Goal: Information Seeking & Learning: Learn about a topic

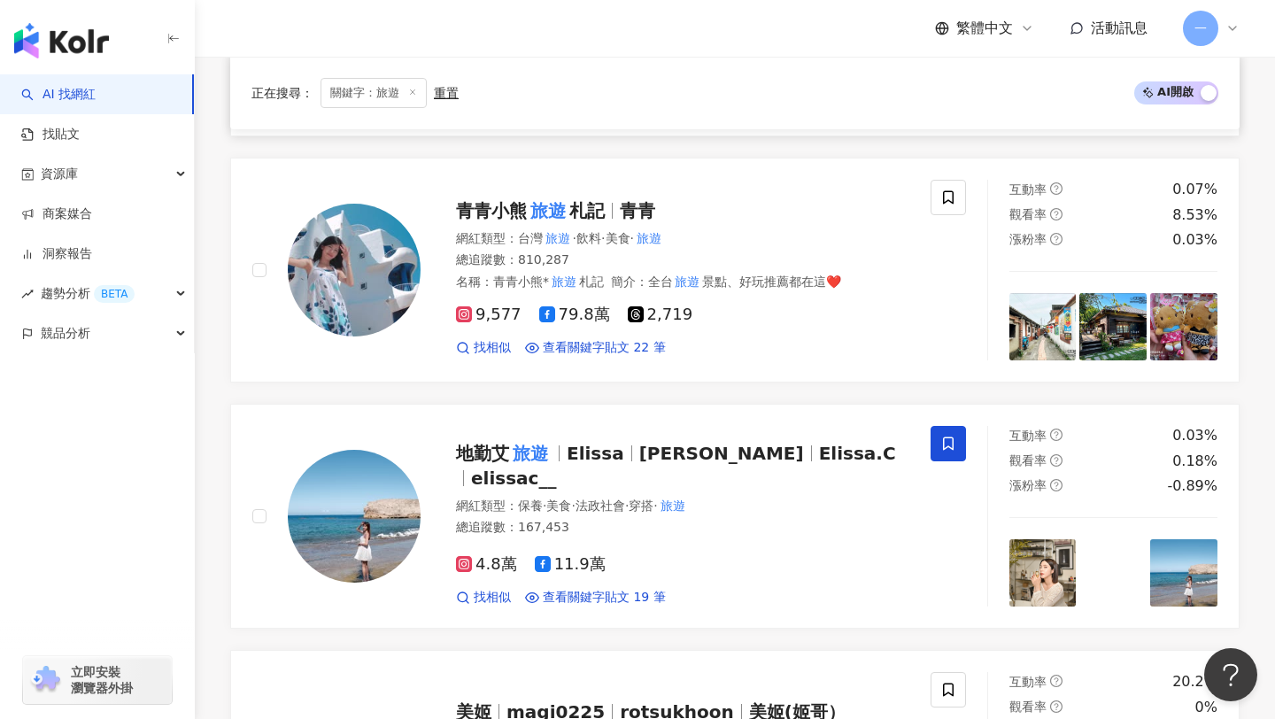
scroll to position [1739, 0]
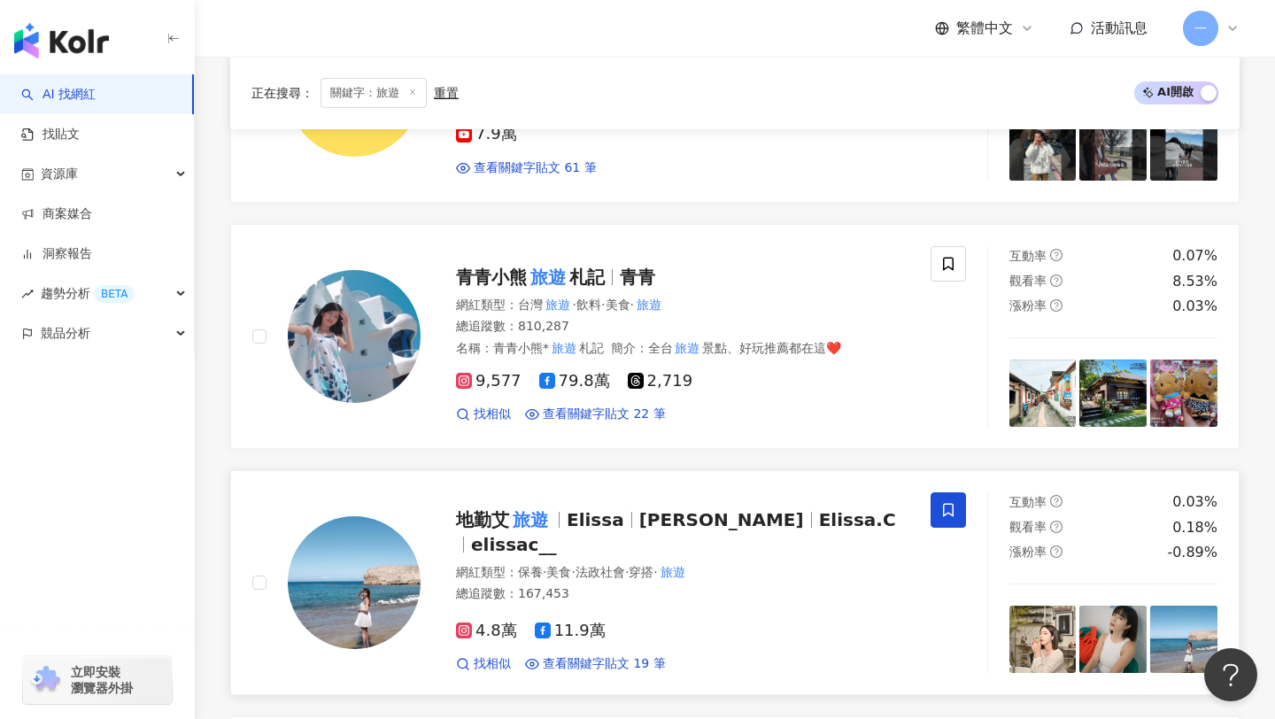
click at [520, 533] on mark "旅遊" at bounding box center [530, 520] width 43 height 28
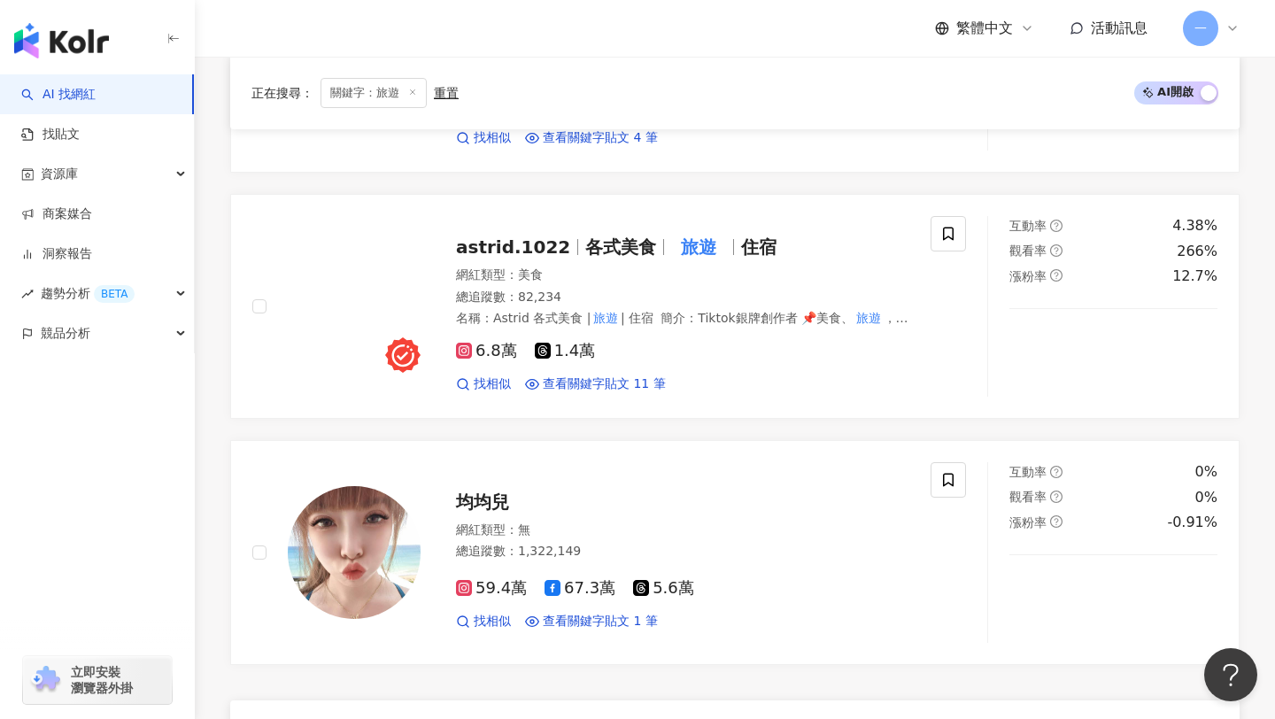
scroll to position [3002, 0]
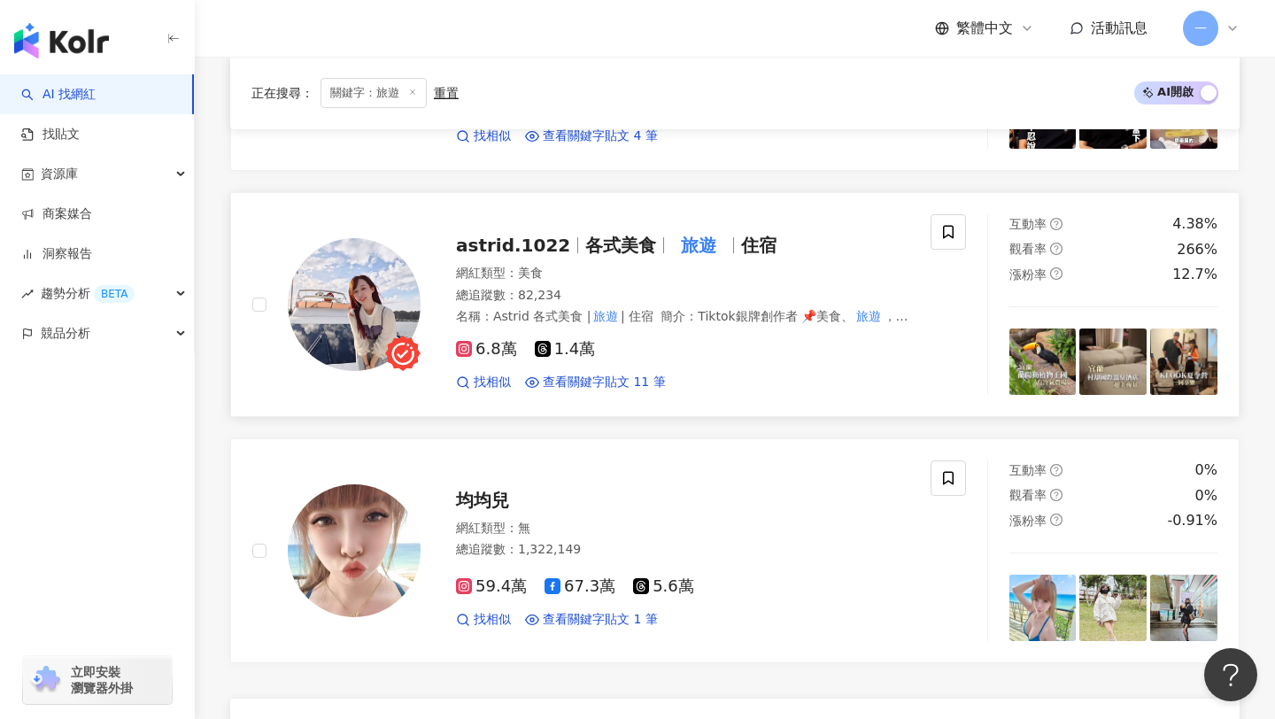
click at [516, 241] on span "astrid.1022" at bounding box center [513, 245] width 114 height 21
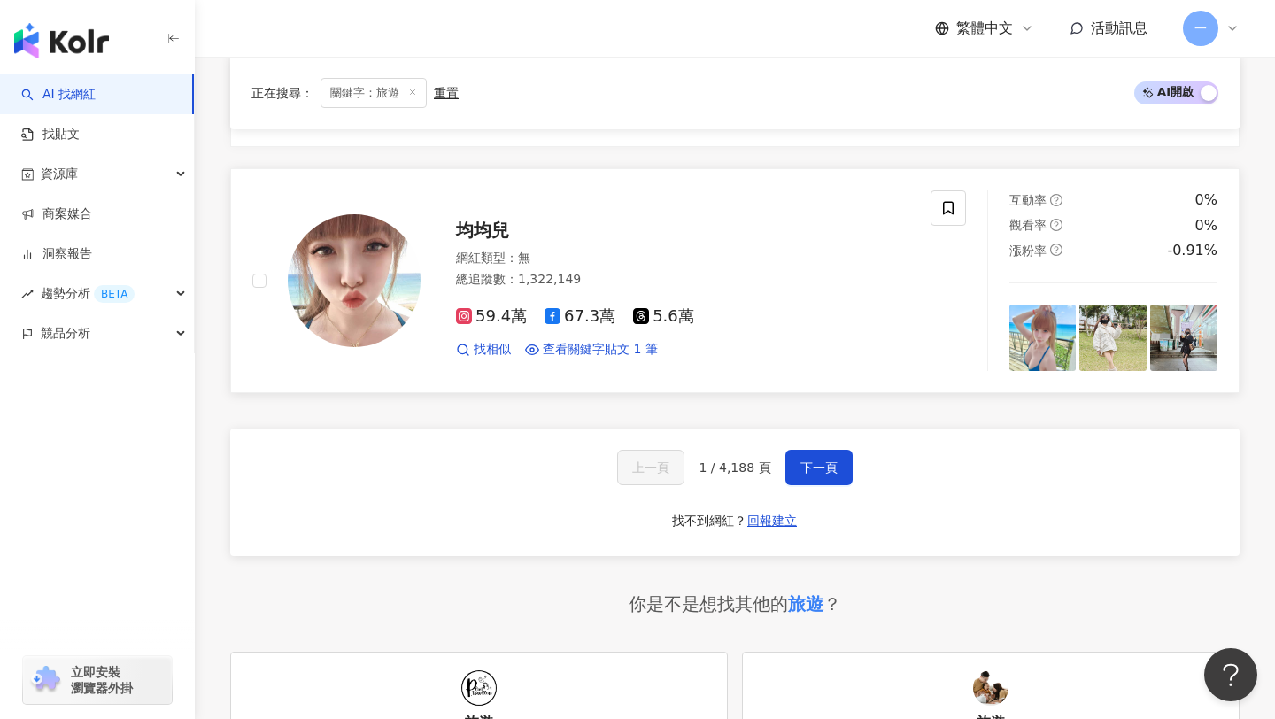
scroll to position [3319, 0]
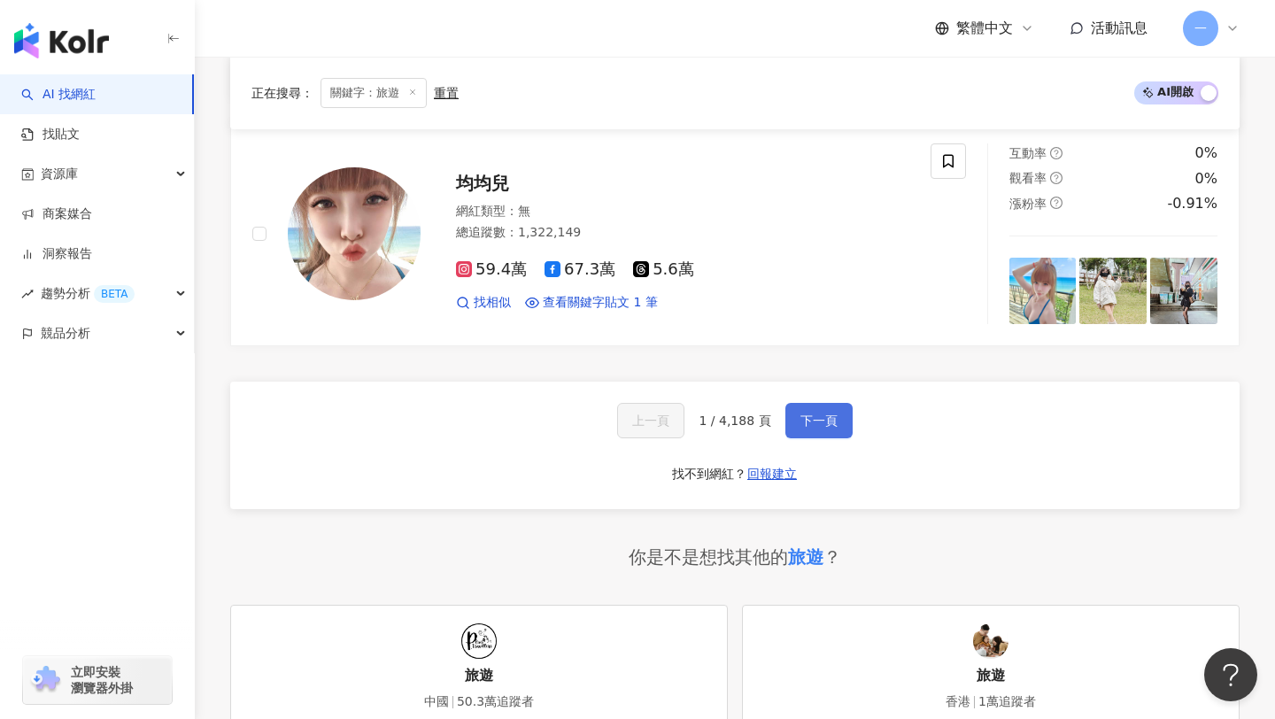
click at [801, 426] on span "下一頁" at bounding box center [819, 421] width 37 height 14
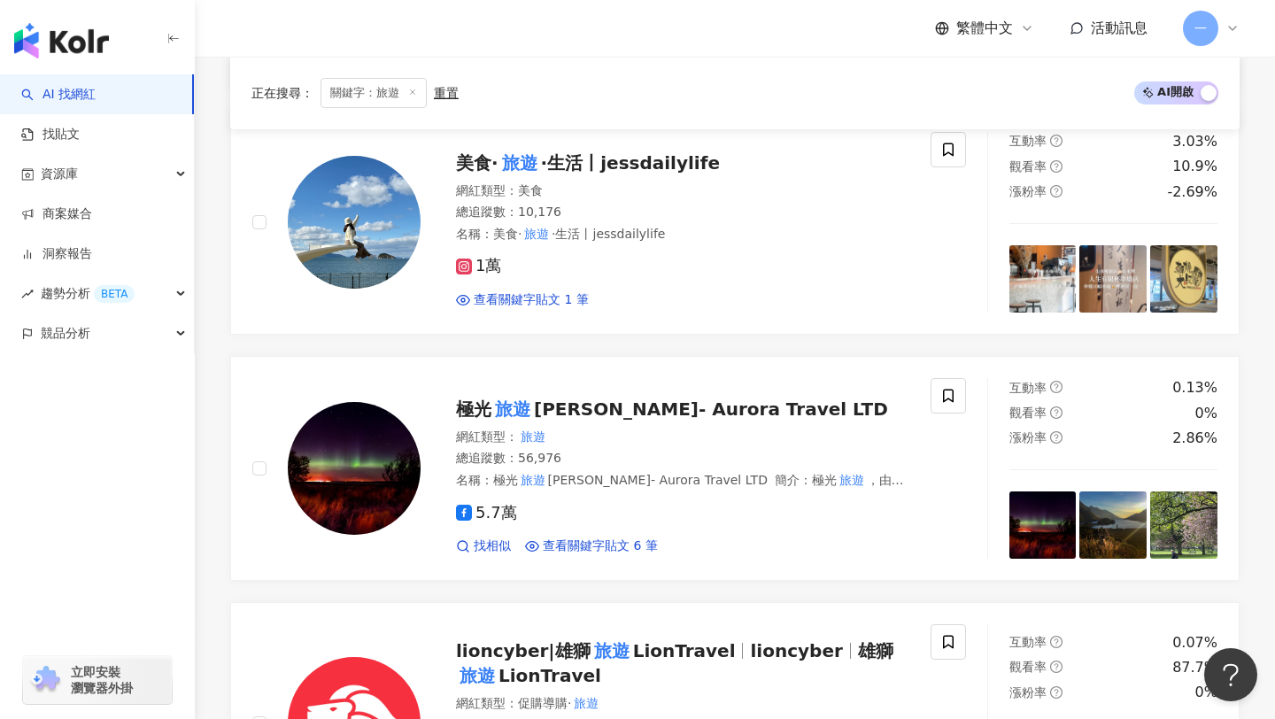
scroll to position [1606, 0]
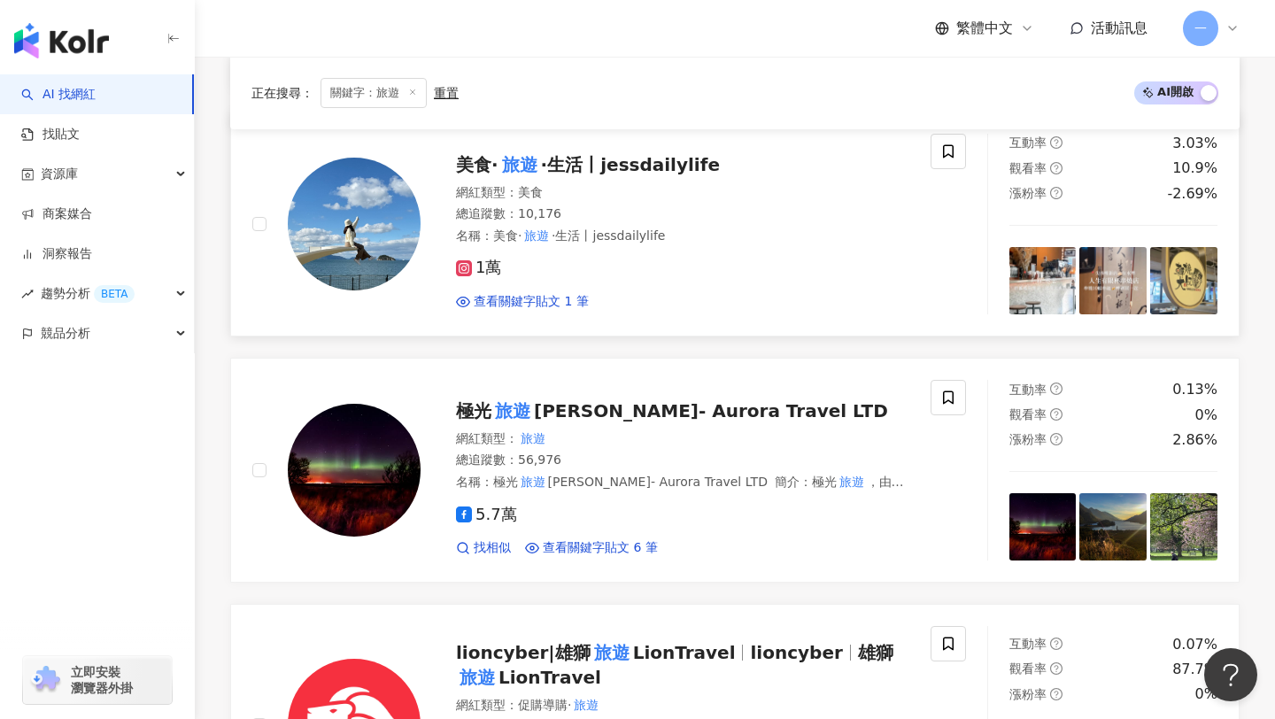
click at [584, 160] on span "·生活丨jessdailylife" at bounding box center [630, 164] width 179 height 21
click at [689, 406] on span "蘇格蘭 - Aurora Travel LTD" at bounding box center [711, 410] width 354 height 21
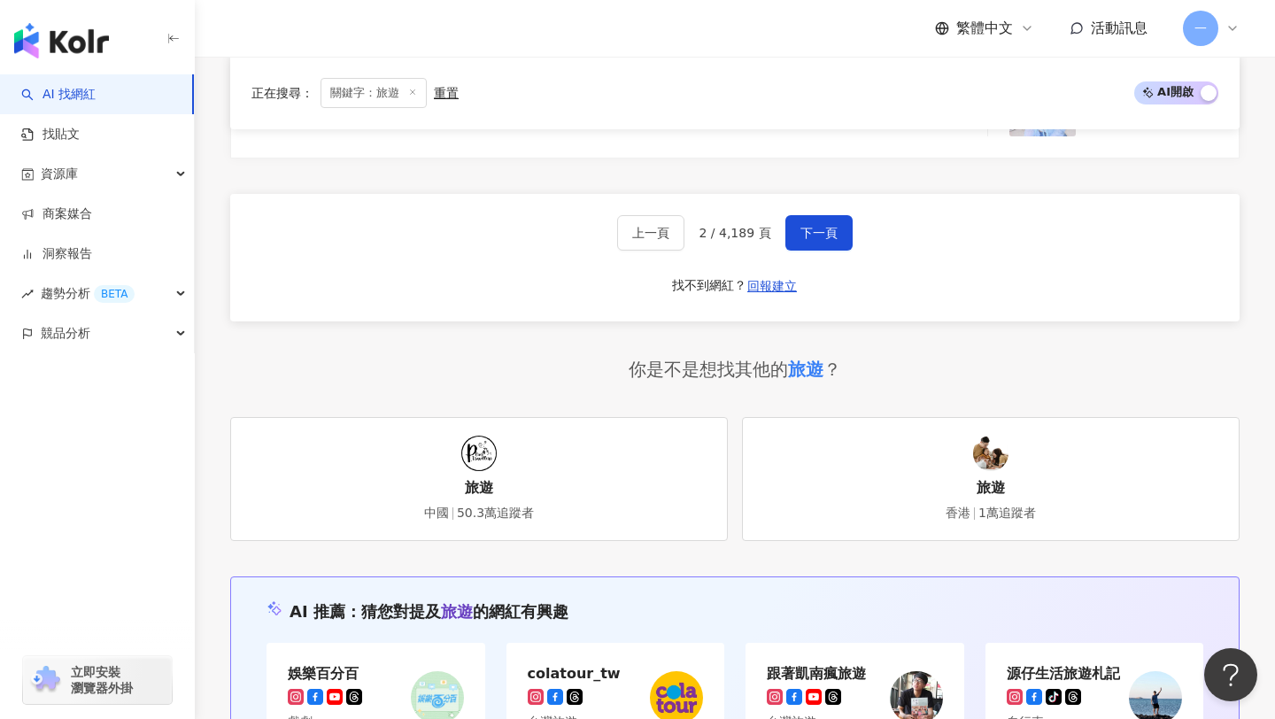
scroll to position [3512, 0]
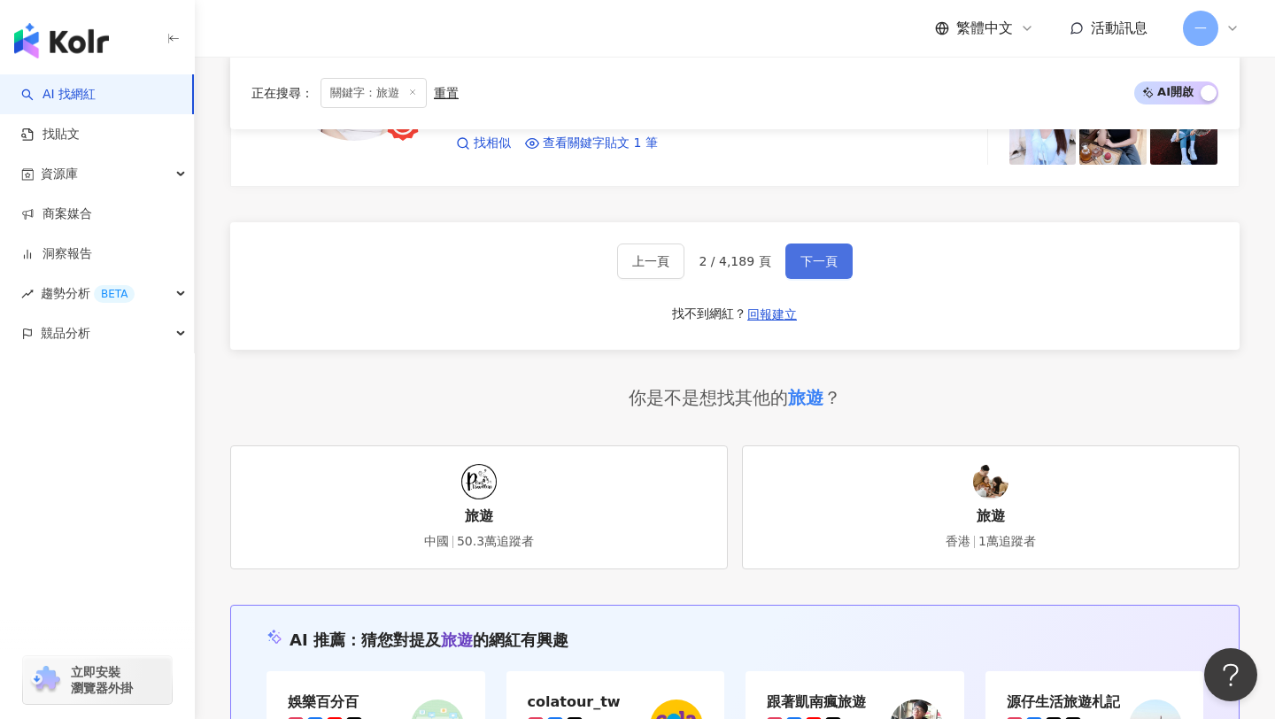
click at [822, 254] on span "下一頁" at bounding box center [819, 261] width 37 height 14
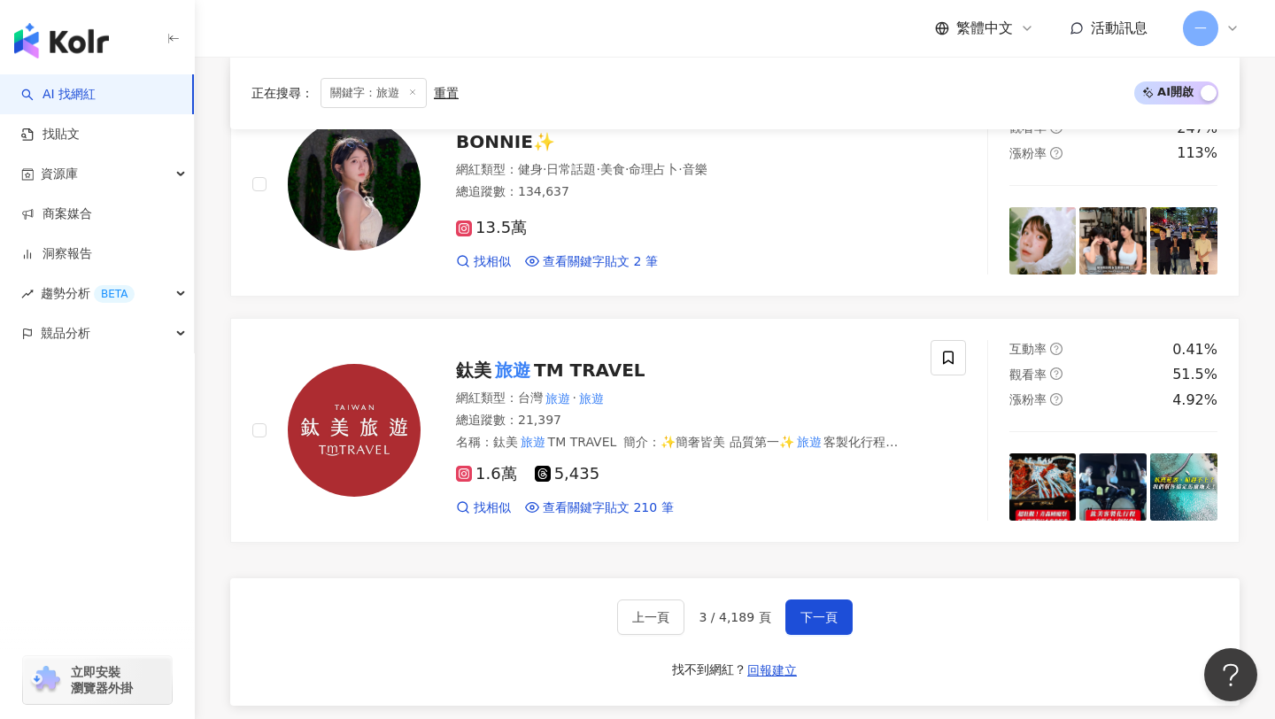
scroll to position [3194, 0]
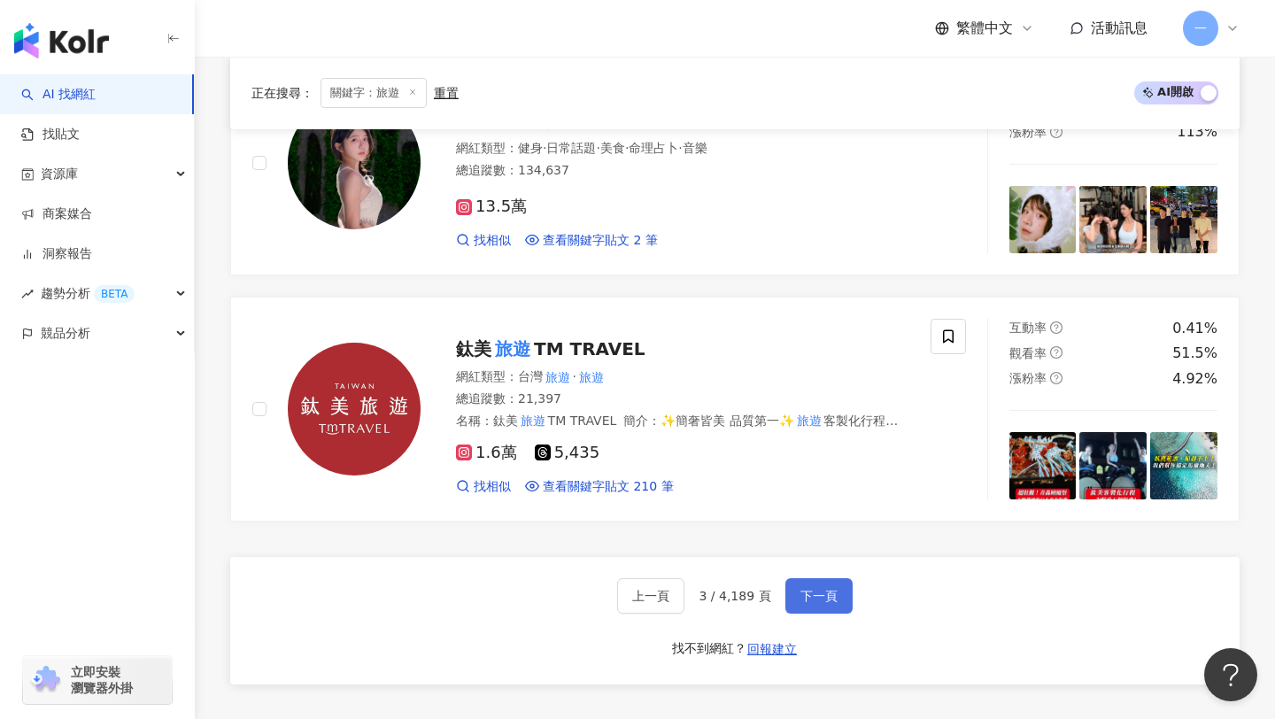
click at [801, 589] on span "下一頁" at bounding box center [819, 596] width 37 height 14
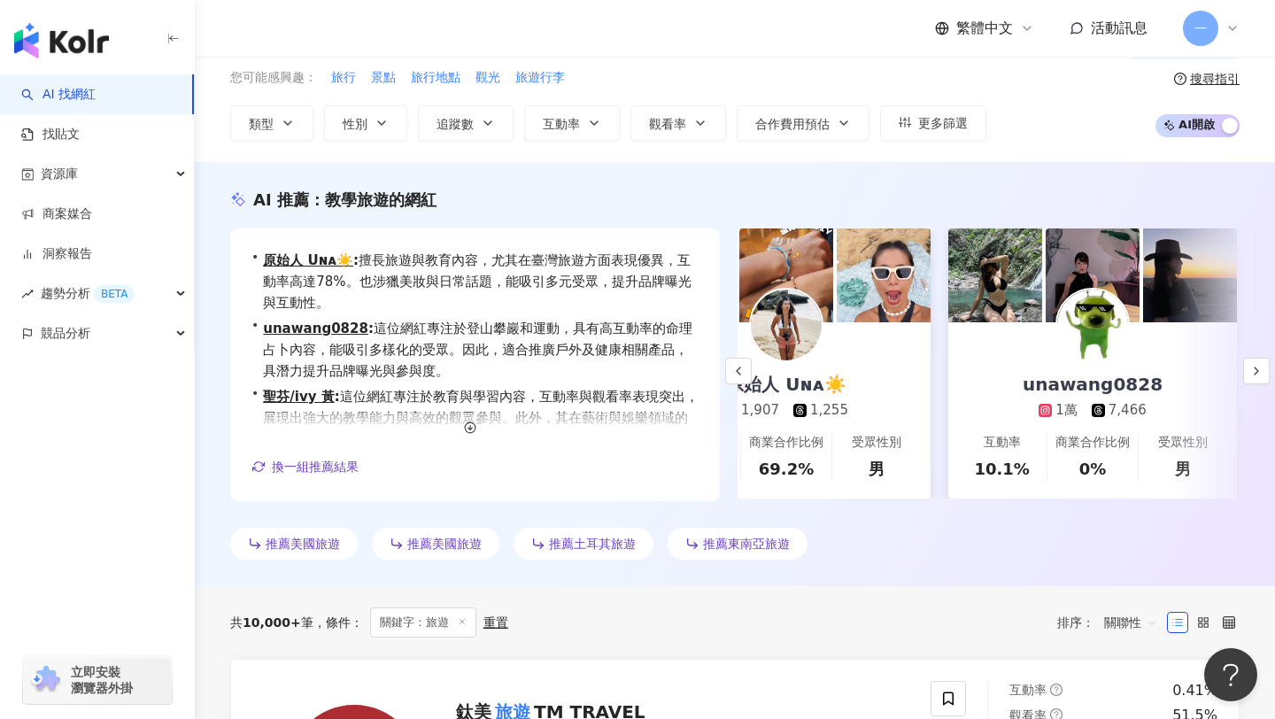
scroll to position [0, 0]
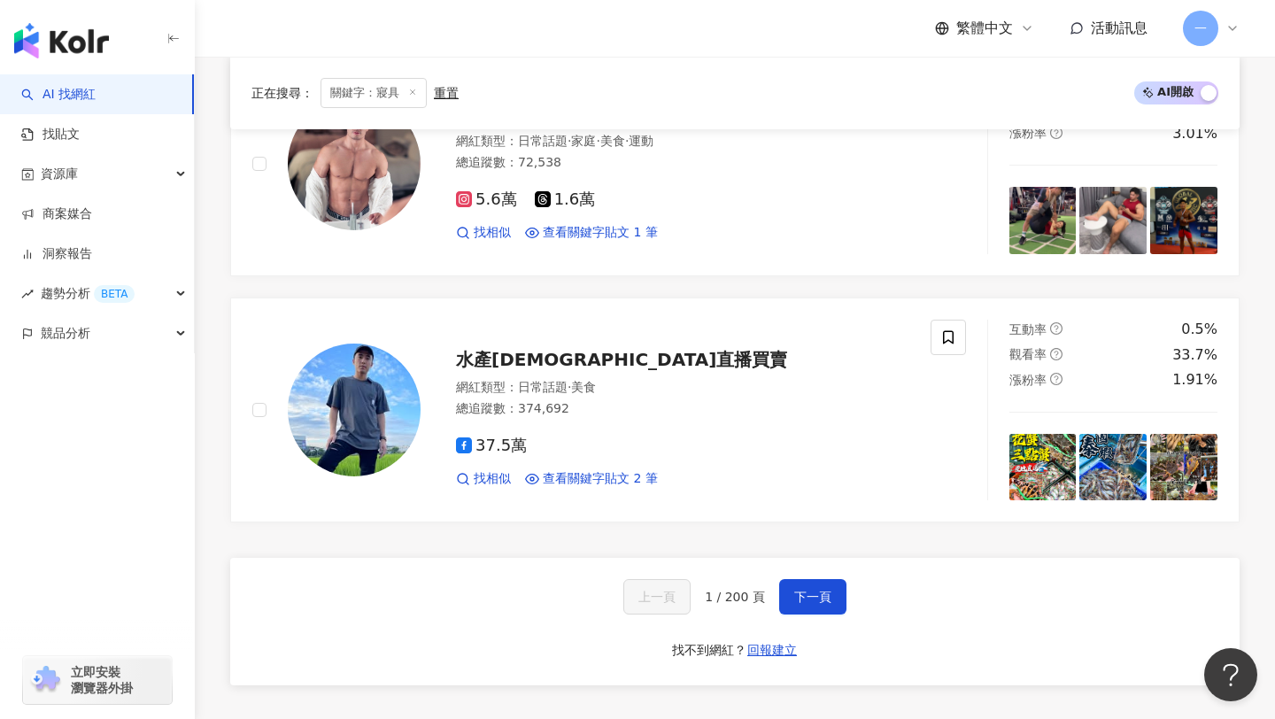
click at [414, 93] on icon at bounding box center [412, 92] width 9 height 9
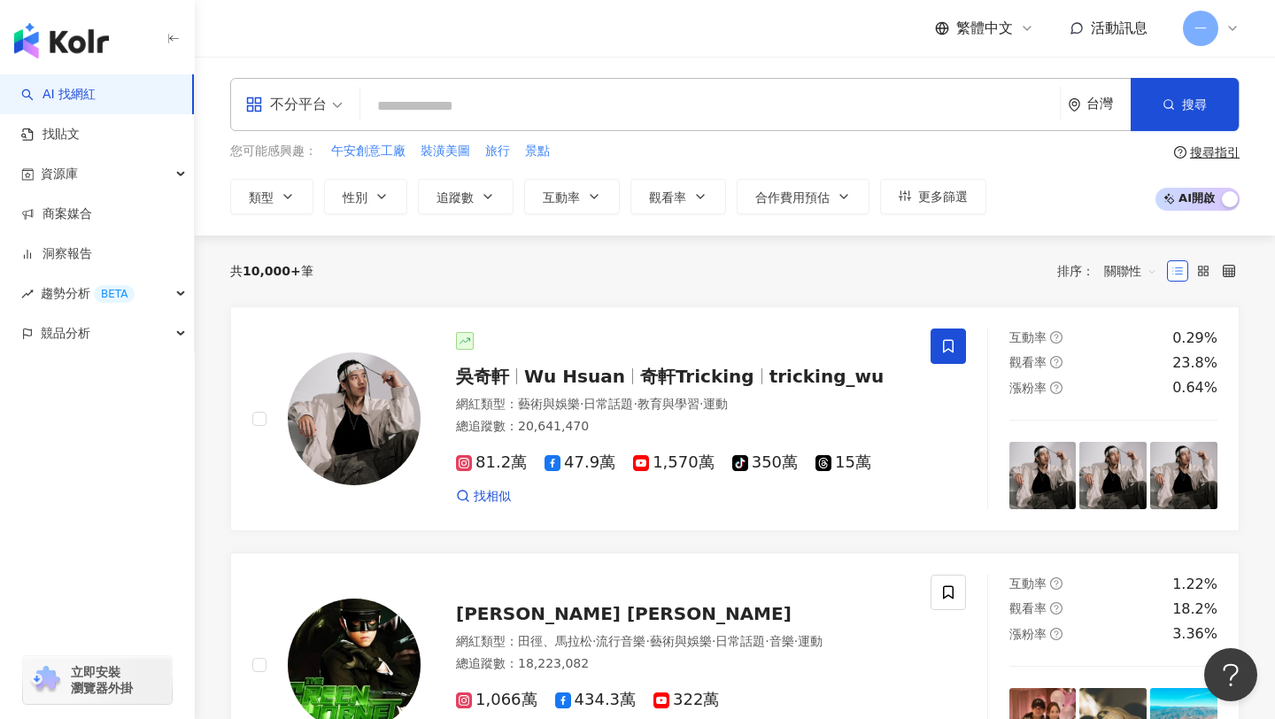
click at [506, 108] on input "search" at bounding box center [710, 106] width 685 height 34
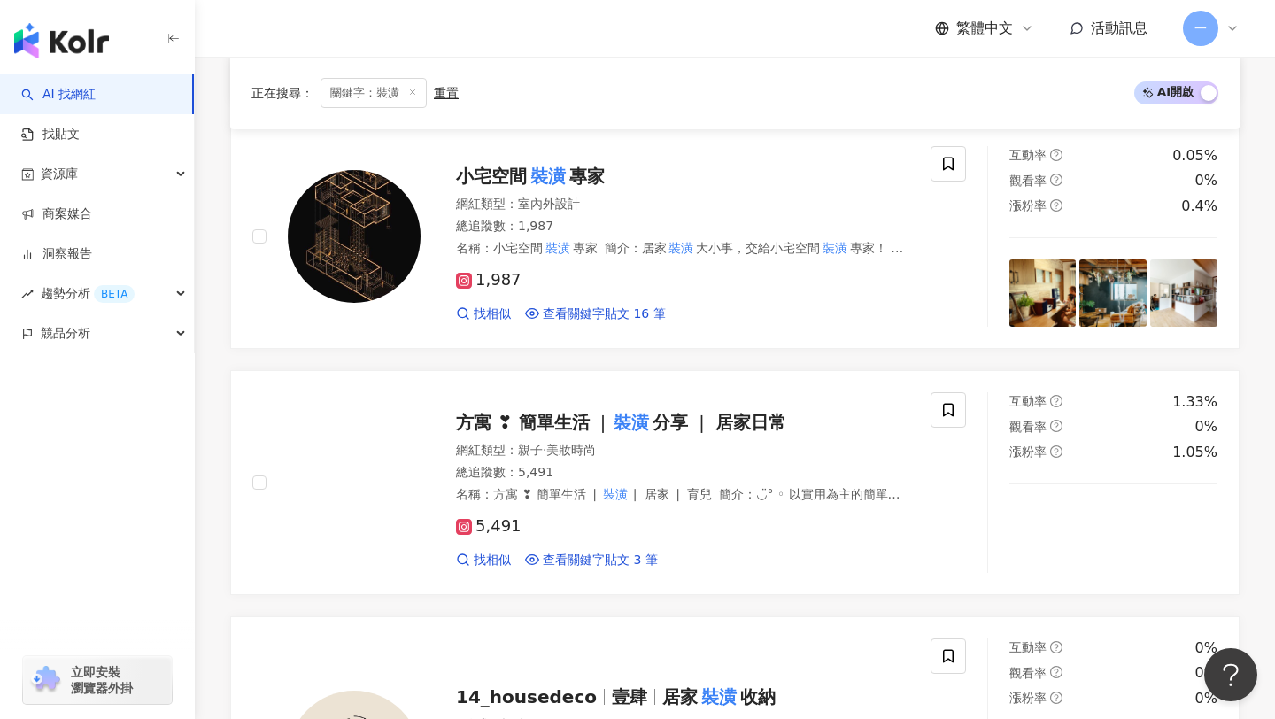
scroll to position [1819, 0]
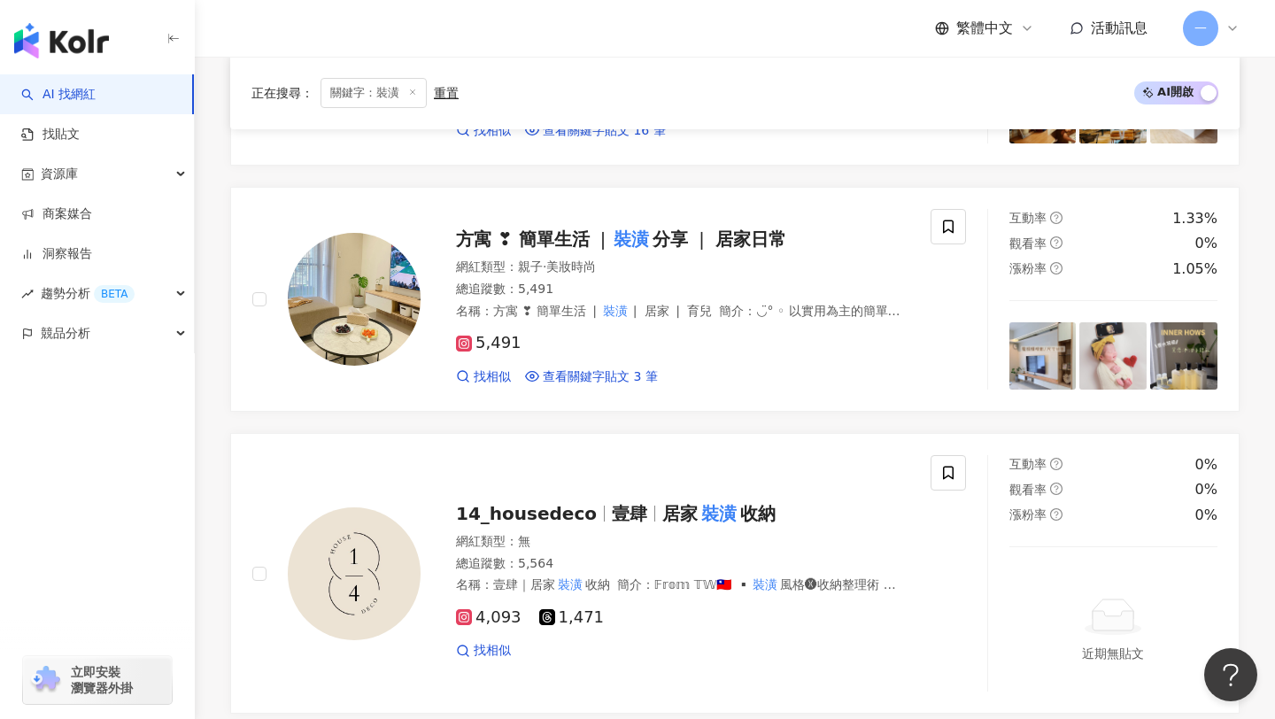
type input "**"
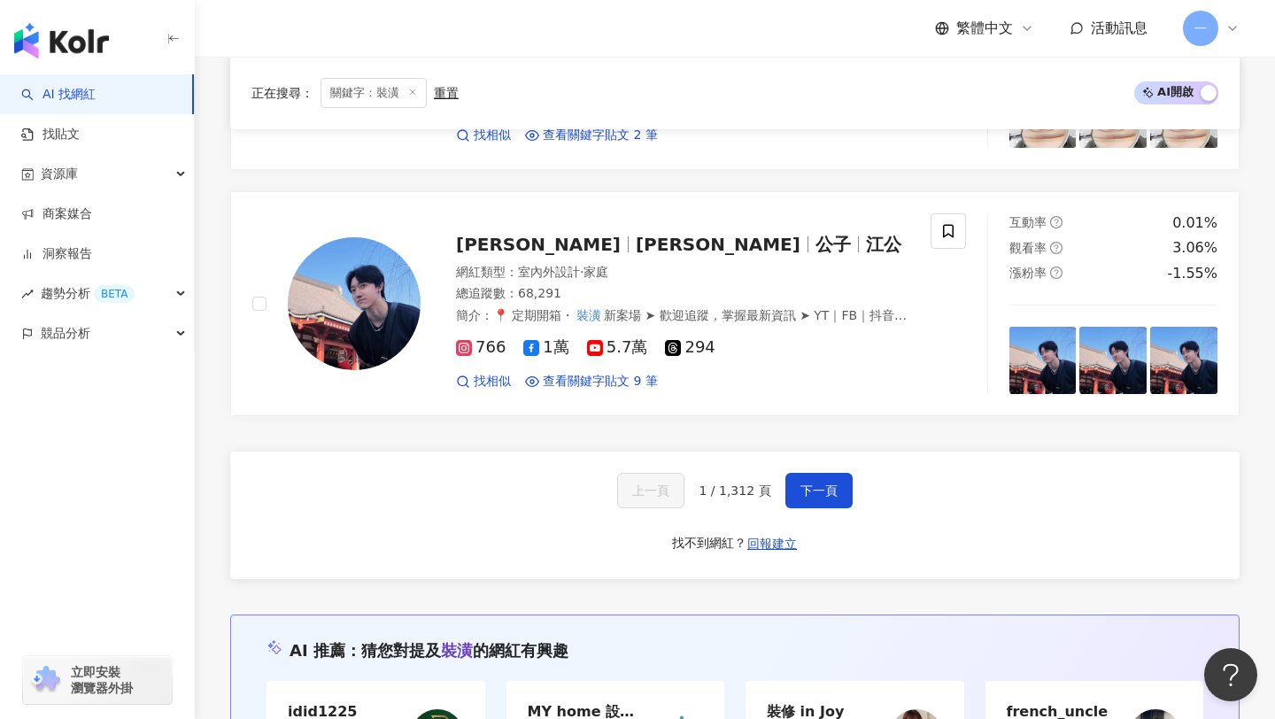
scroll to position [3367, 0]
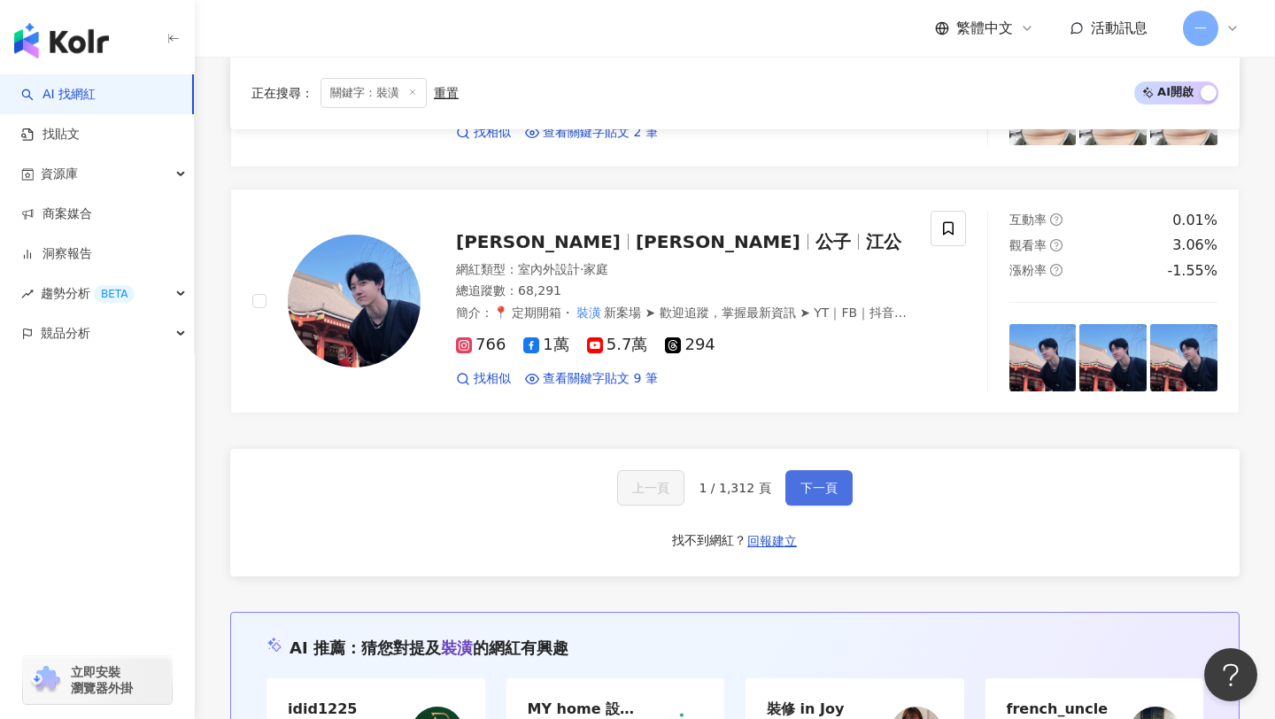
click at [813, 484] on span "下一頁" at bounding box center [819, 488] width 37 height 14
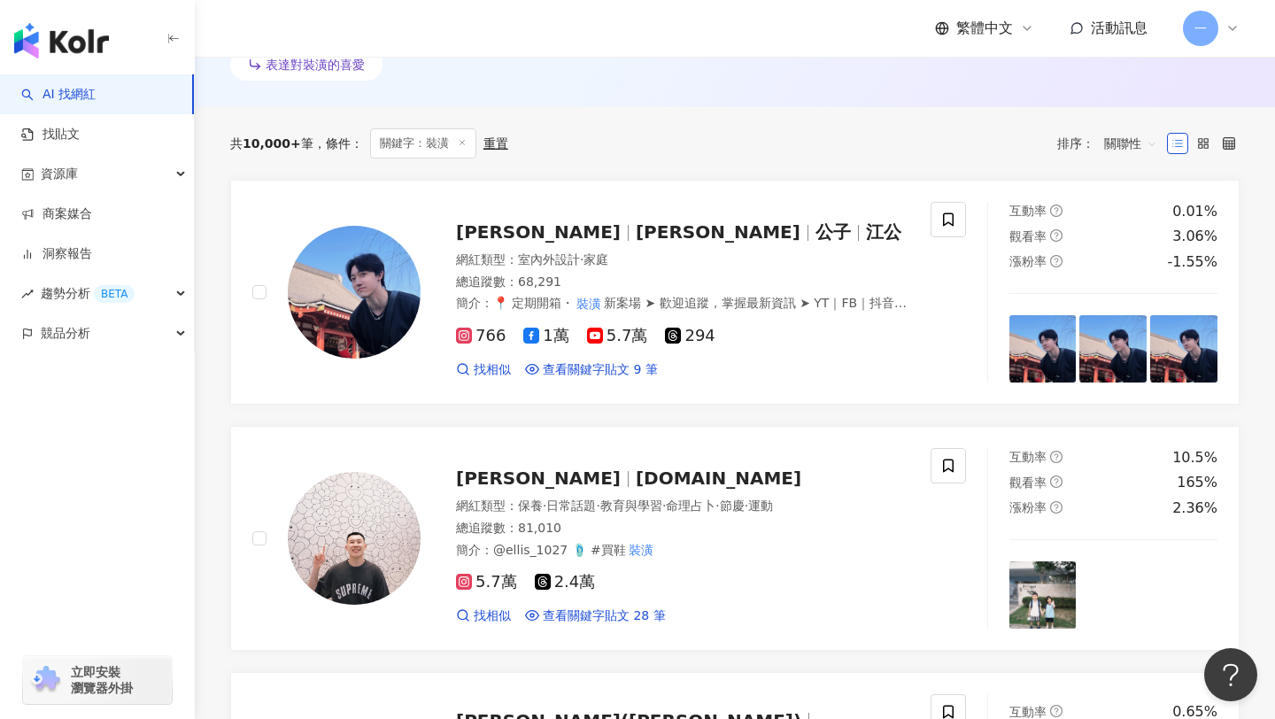
scroll to position [464, 0]
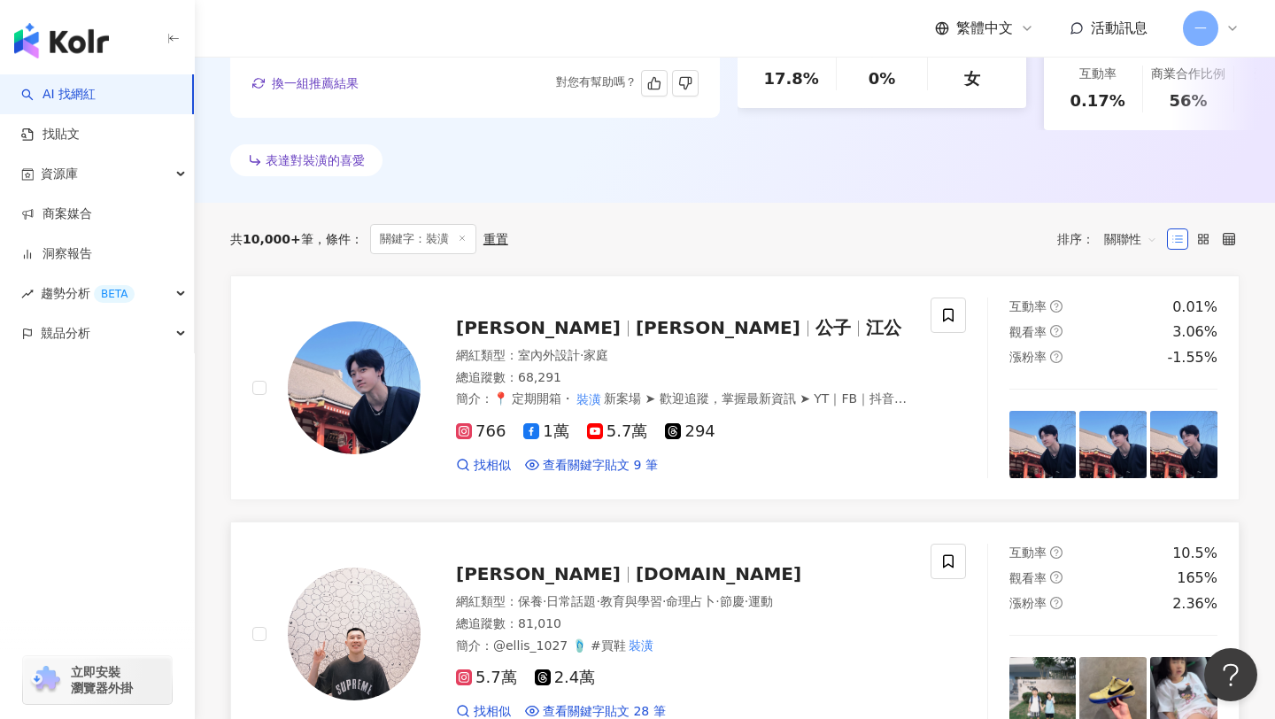
click at [636, 566] on span "lkai.mm" at bounding box center [719, 573] width 166 height 21
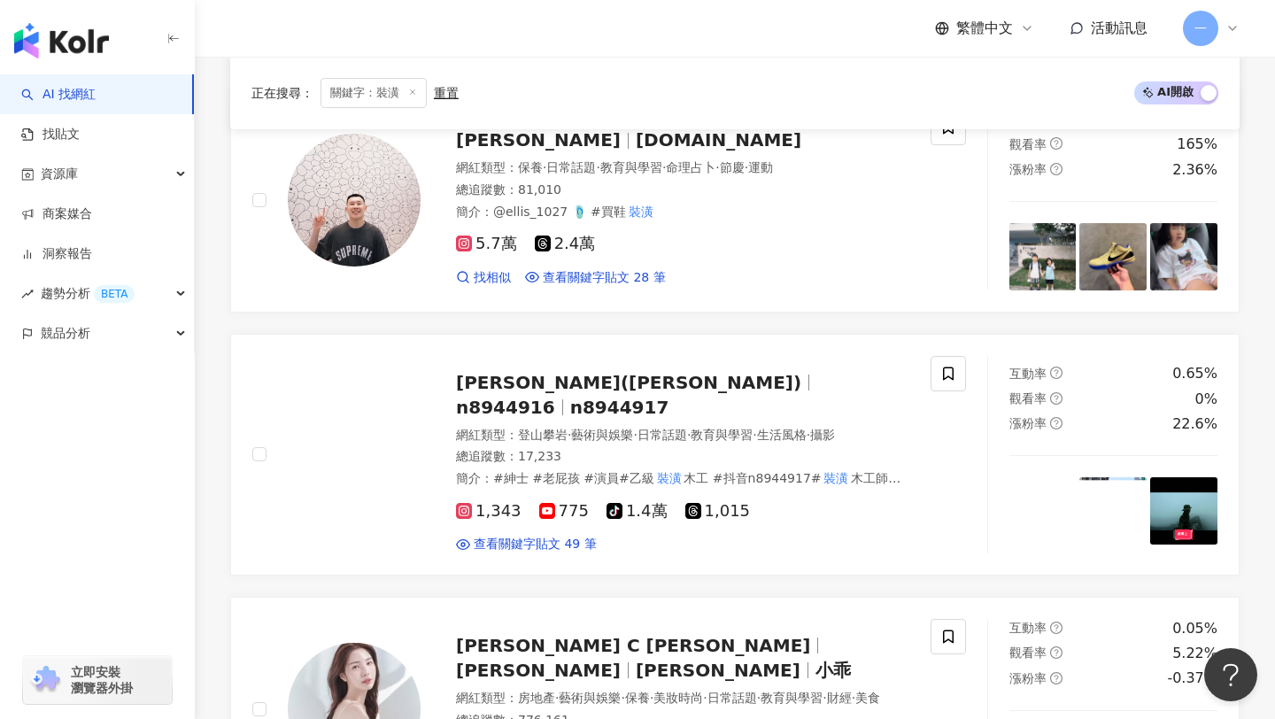
scroll to position [968, 0]
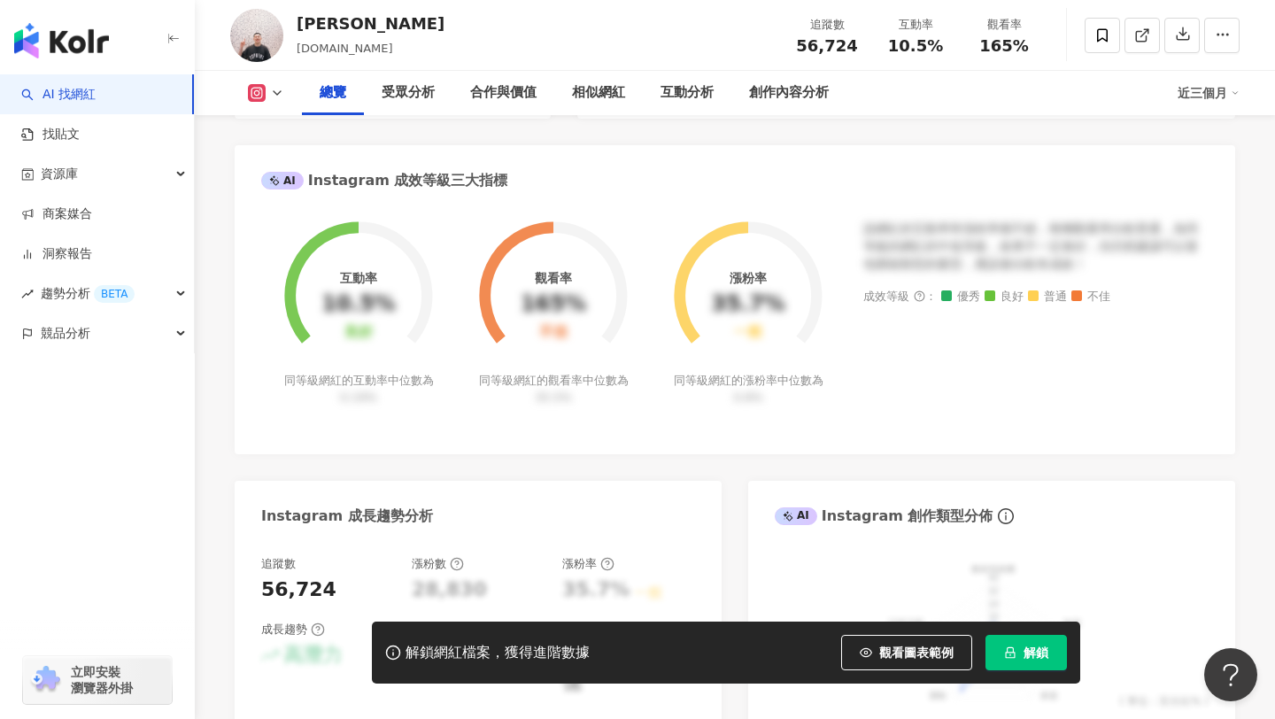
scroll to position [112, 0]
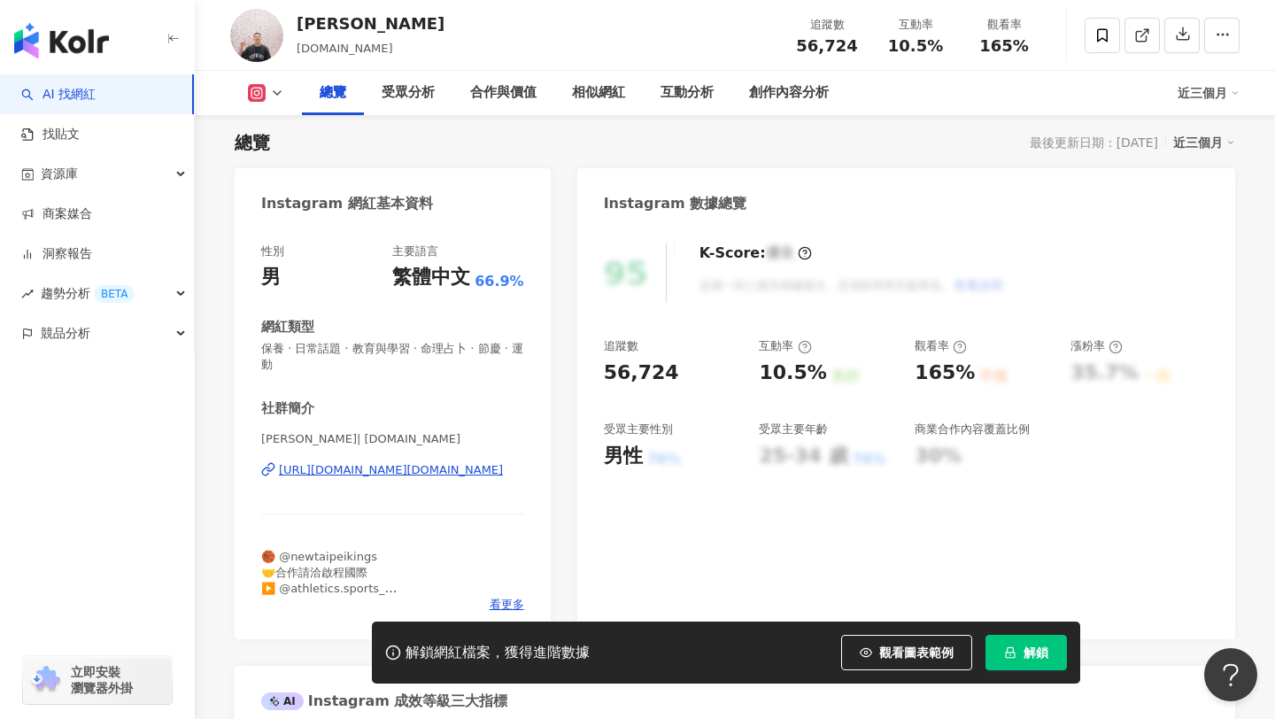
click at [359, 473] on div "https://www.instagram.com/lkai.mm/" at bounding box center [391, 470] width 224 height 16
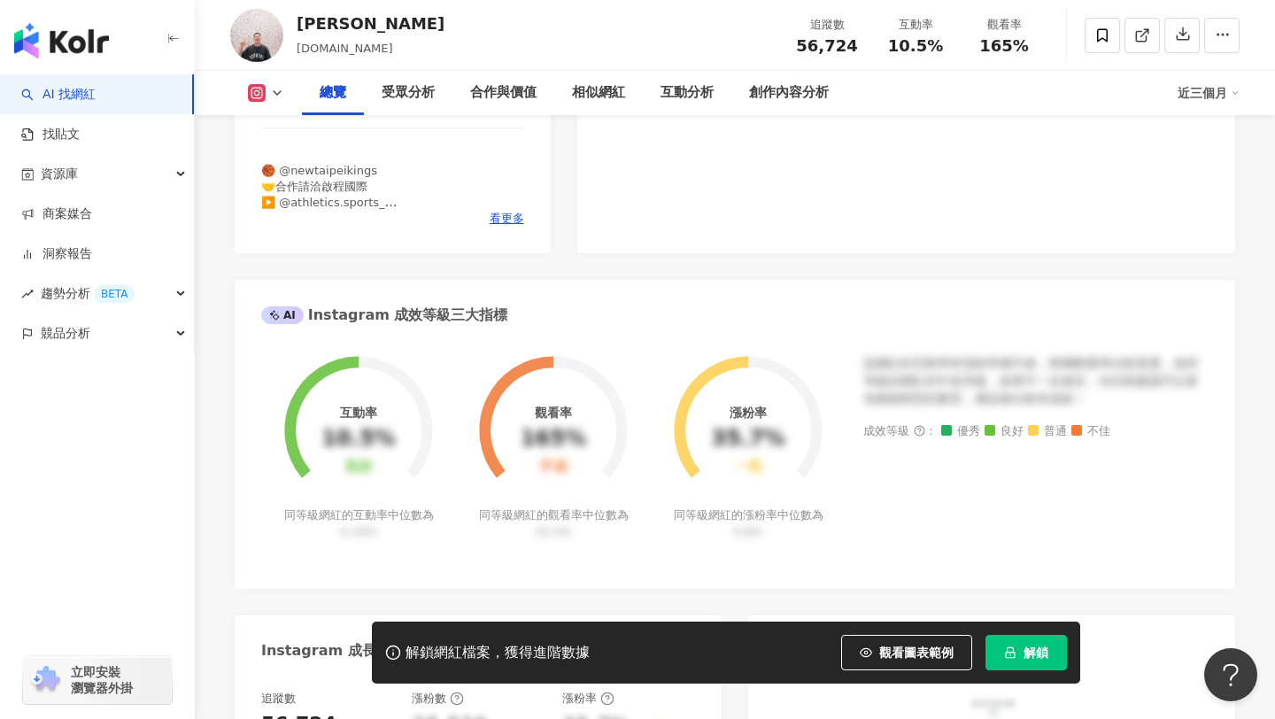
scroll to position [719, 0]
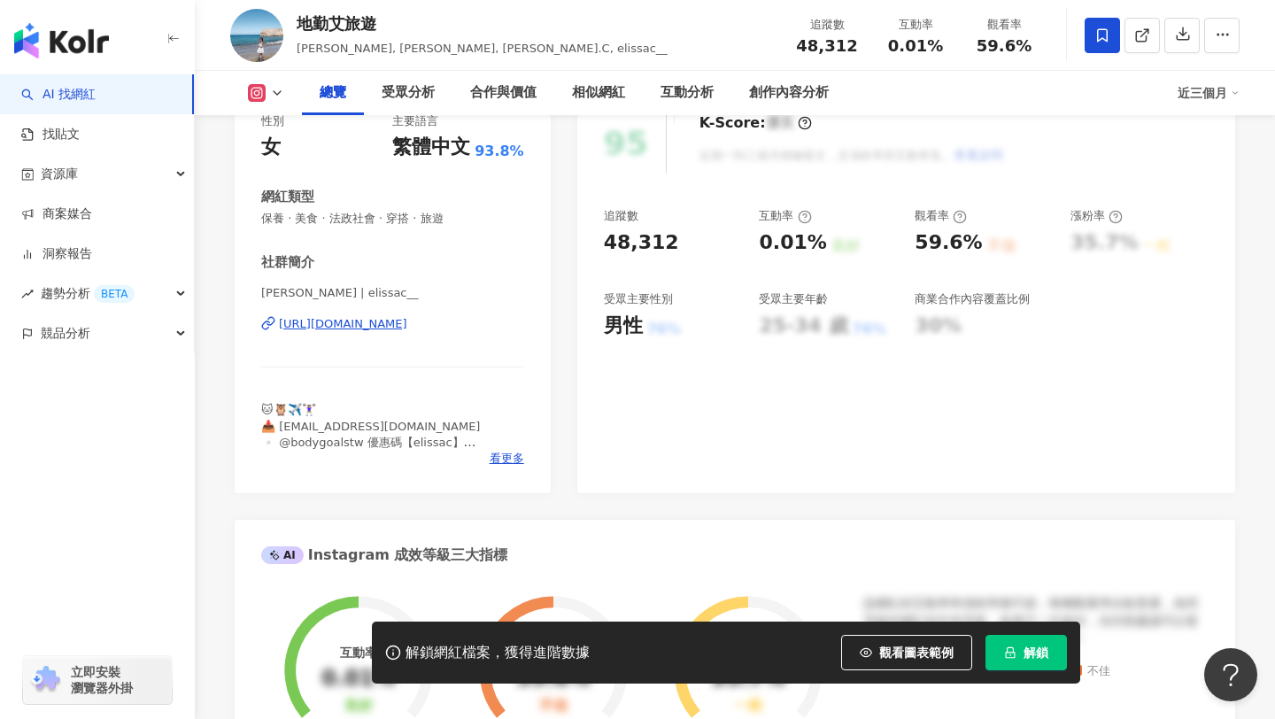
scroll to position [264, 0]
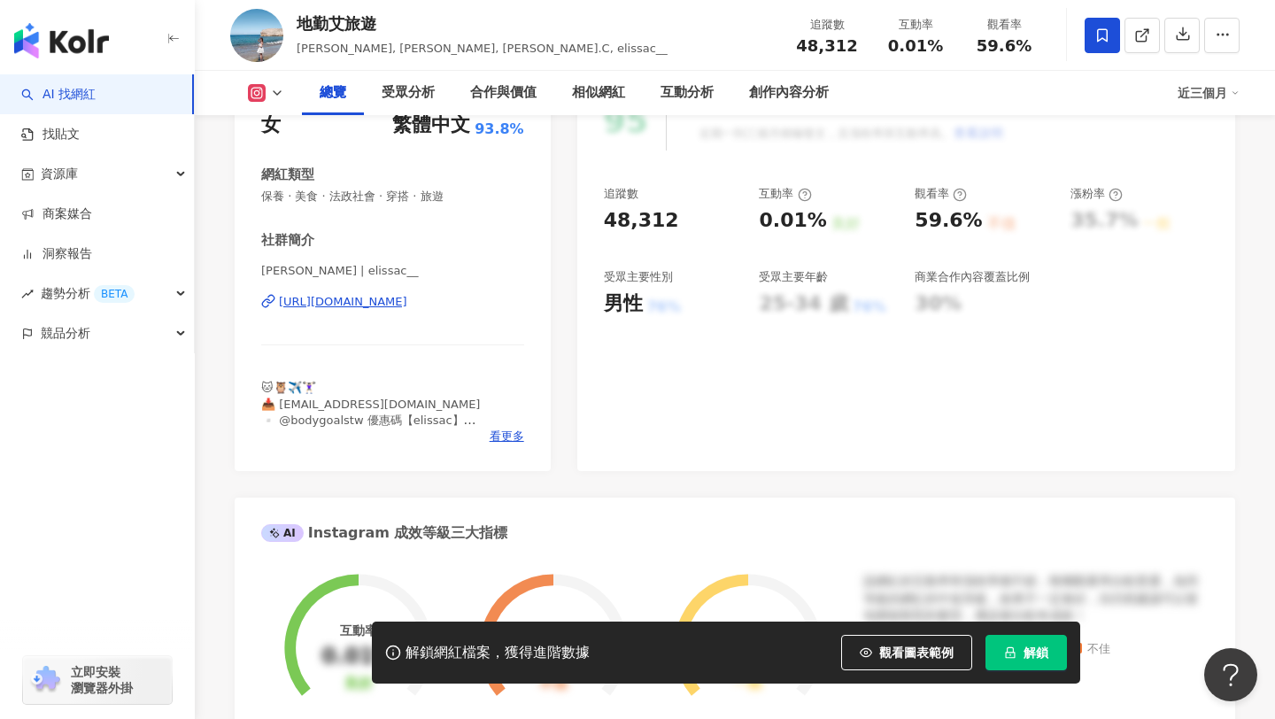
click at [407, 301] on div "https://www.instagram.com/elissac__/" at bounding box center [343, 302] width 128 height 16
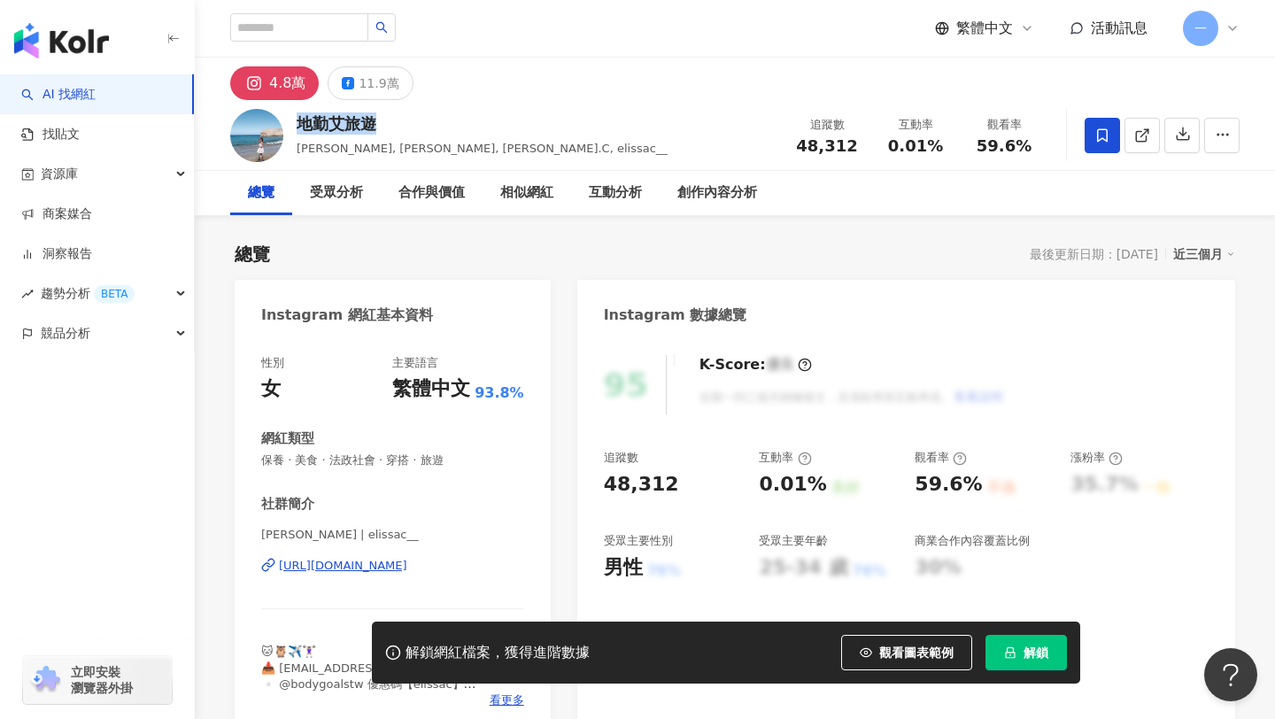
drag, startPoint x: 297, startPoint y: 123, endPoint x: 406, endPoint y: 127, distance: 109.9
click at [407, 127] on div "地勤艾旅遊" at bounding box center [482, 123] width 371 height 22
copy div "地勤艾旅遊"
click at [377, 88] on div "11.9萬" at bounding box center [379, 83] width 40 height 25
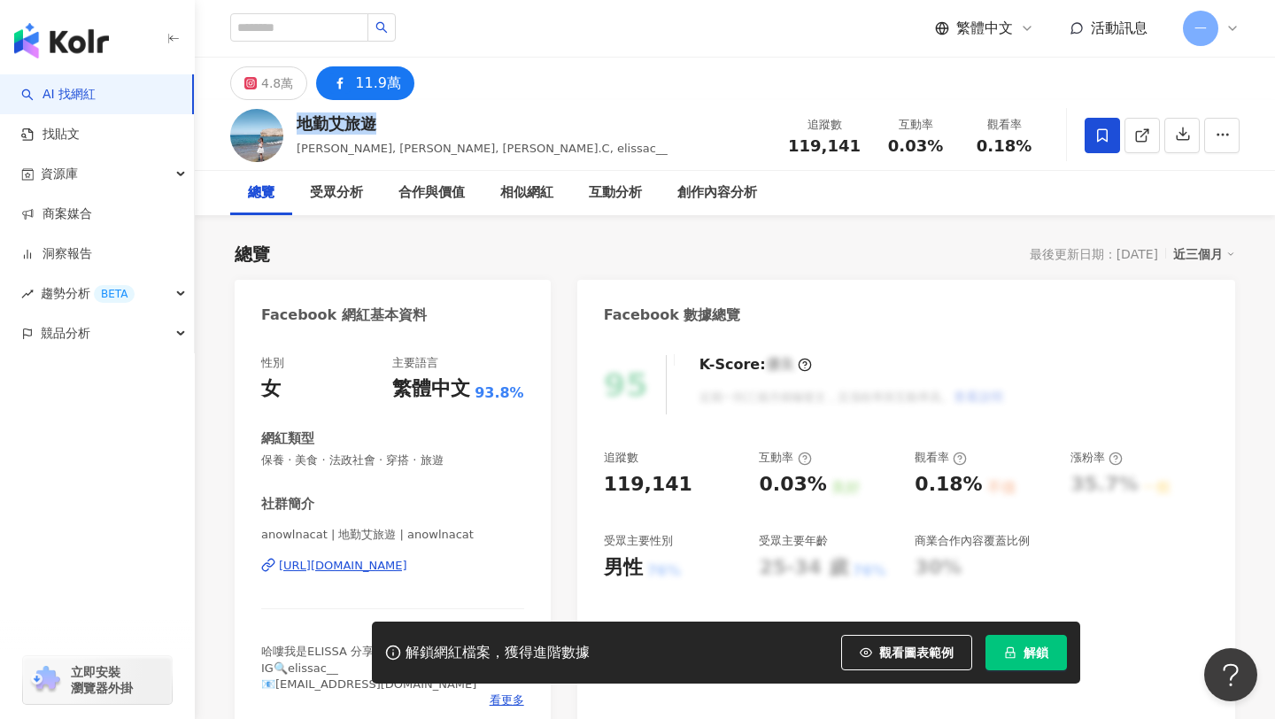
click at [383, 81] on div "11.9萬" at bounding box center [378, 83] width 46 height 25
drag, startPoint x: 796, startPoint y: 143, endPoint x: 871, endPoint y: 143, distance: 75.3
click at [871, 143] on div "追蹤數 119,141 互動率 0.03% 觀看率 0.18%" at bounding box center [913, 135] width 271 height 52
click at [407, 558] on div "https://www.facebook.com/1932616786998483" at bounding box center [343, 566] width 128 height 16
click at [857, 146] on div "119,141" at bounding box center [824, 146] width 73 height 18
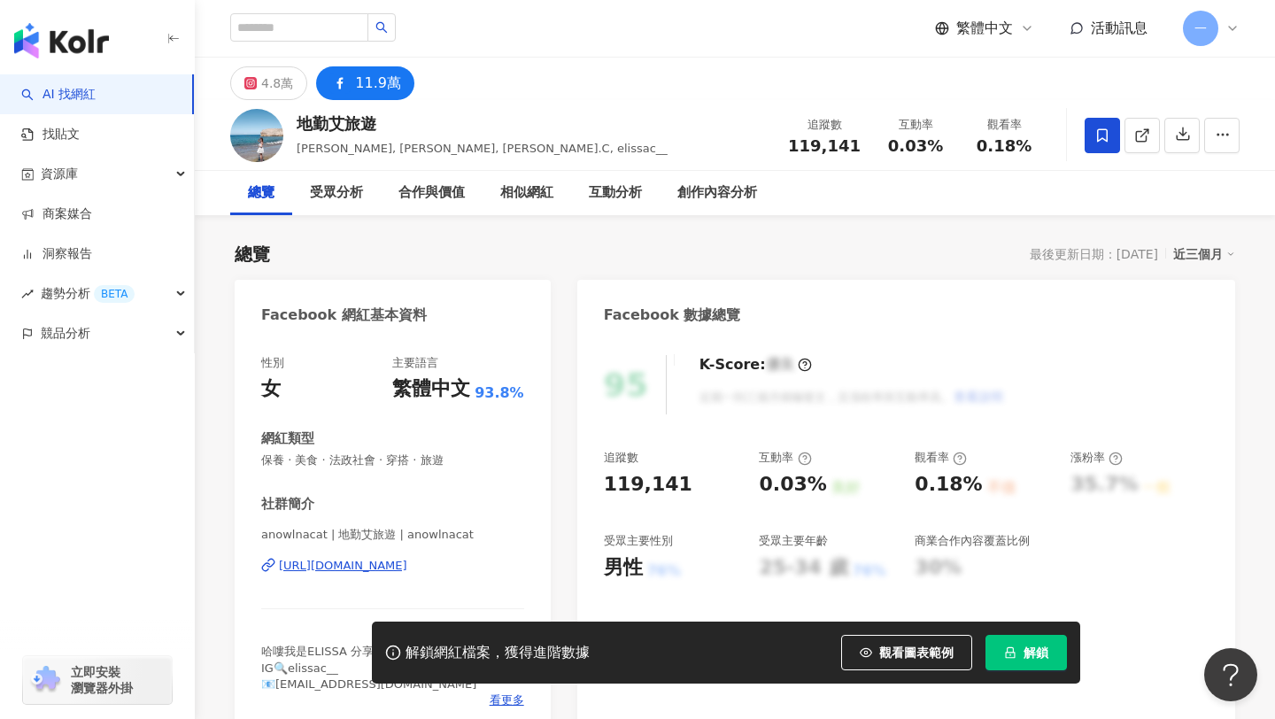
click at [852, 143] on span "119,141" at bounding box center [824, 145] width 73 height 19
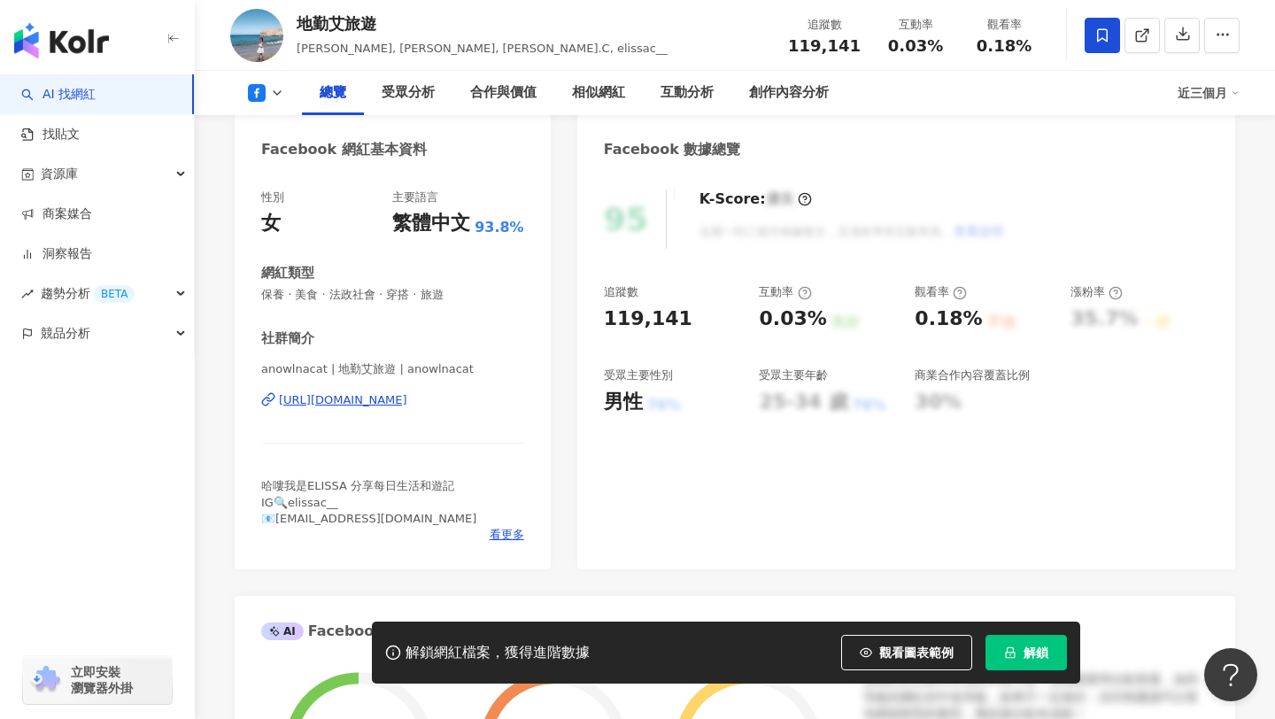
scroll to position [166, 0]
click at [407, 402] on div "https://www.facebook.com/1932616786998483" at bounding box center [343, 399] width 128 height 16
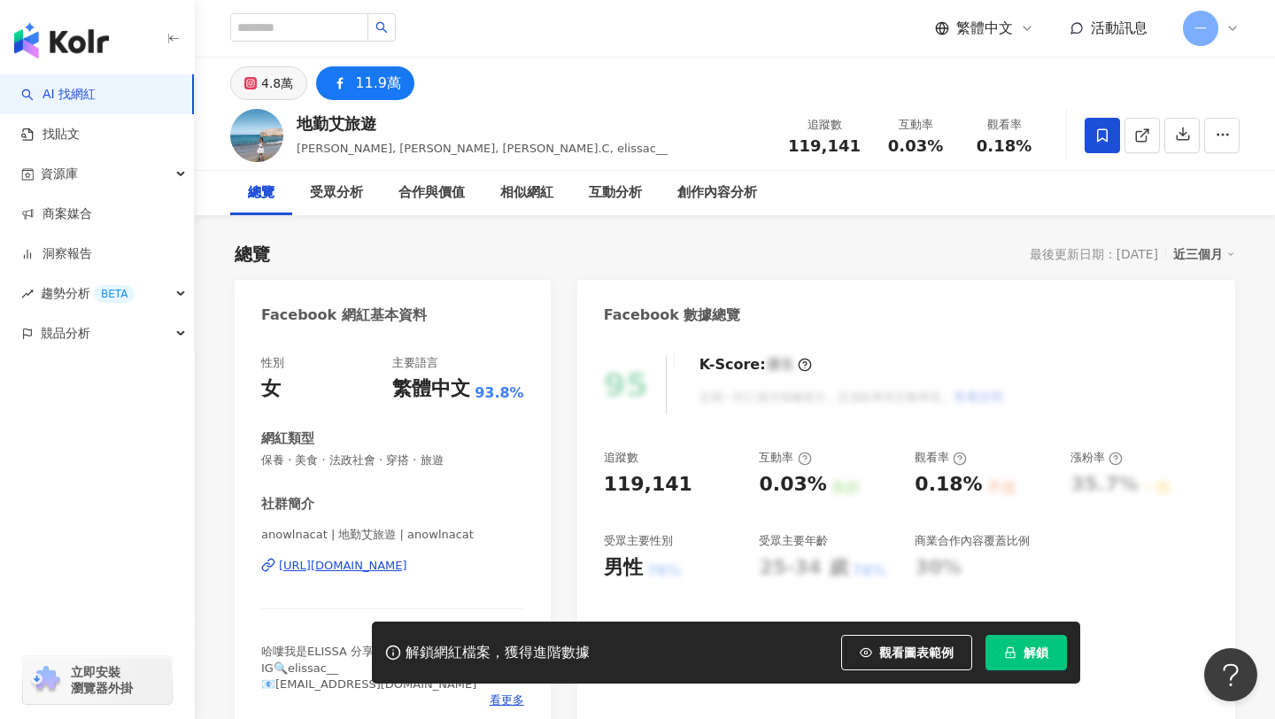
click at [267, 86] on div "4.8萬" at bounding box center [277, 83] width 32 height 25
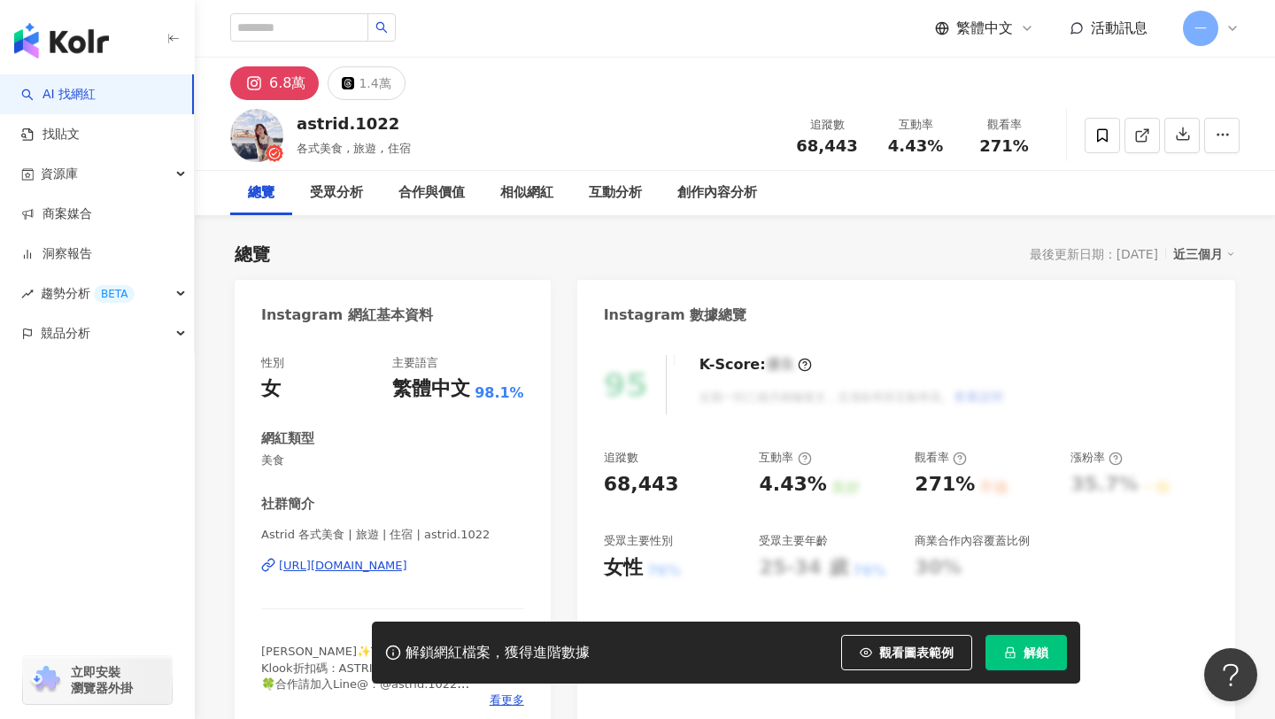
click at [340, 565] on div "[URL][DOMAIN_NAME]" at bounding box center [343, 566] width 128 height 16
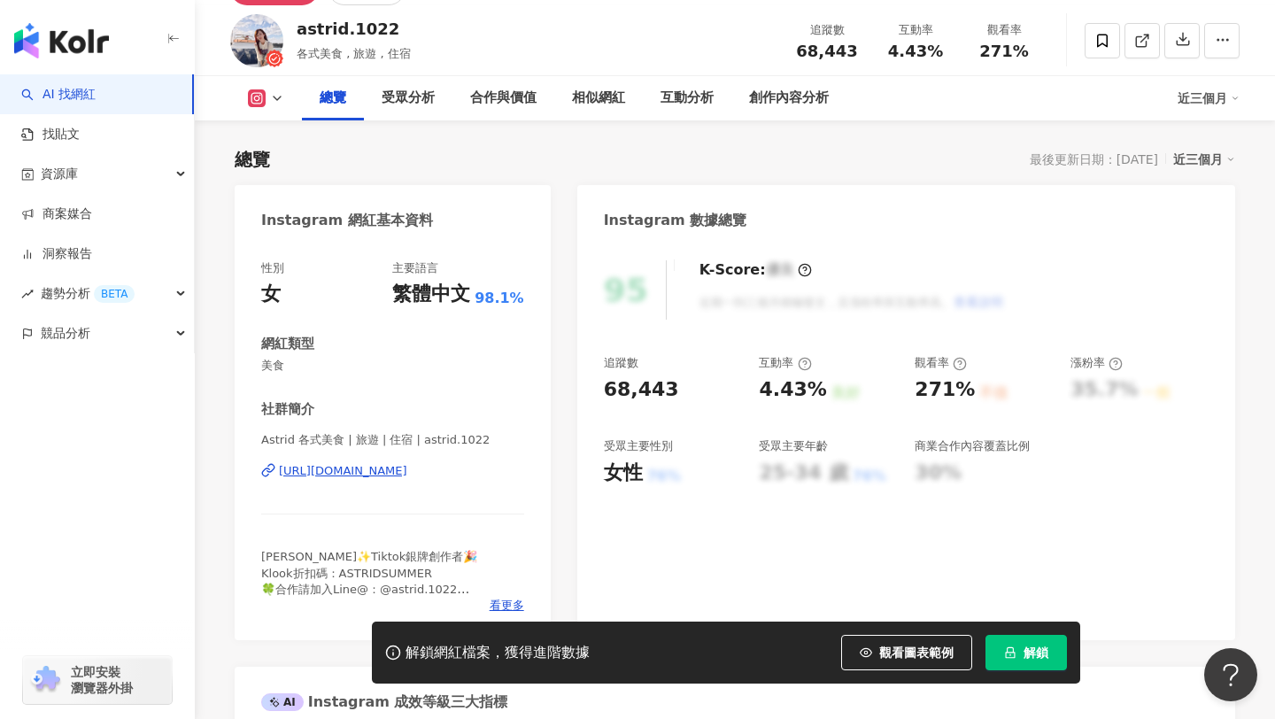
scroll to position [96, 0]
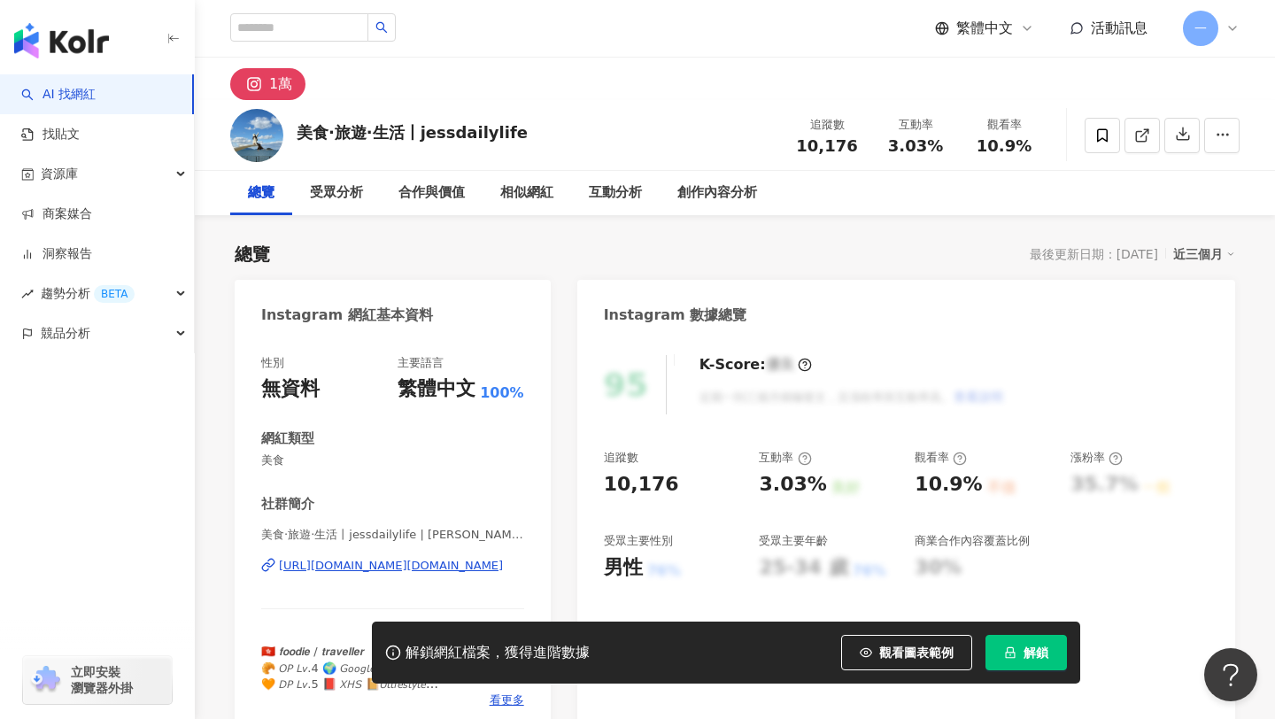
click at [300, 570] on div "[URL][DOMAIN_NAME][DOMAIN_NAME]" at bounding box center [391, 566] width 224 height 16
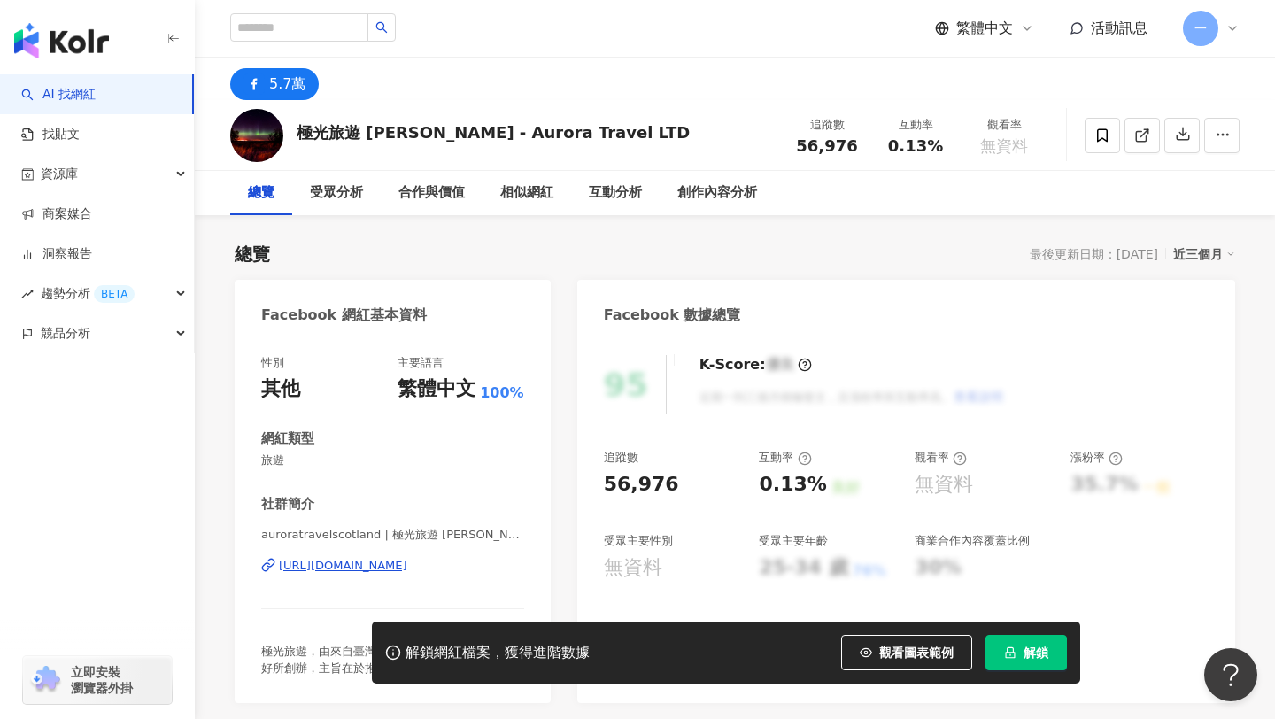
click at [332, 569] on div "[URL][DOMAIN_NAME]" at bounding box center [343, 566] width 128 height 16
click at [407, 562] on div "[URL][DOMAIN_NAME]" at bounding box center [343, 566] width 128 height 16
